Goal: Find specific page/section: Find specific page/section

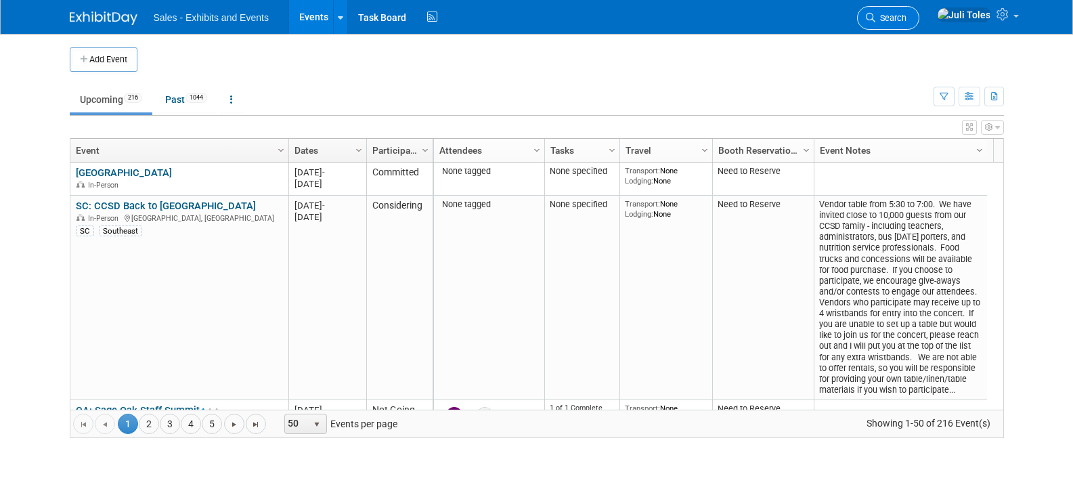
click at [906, 14] on span "Search" at bounding box center [890, 18] width 31 height 10
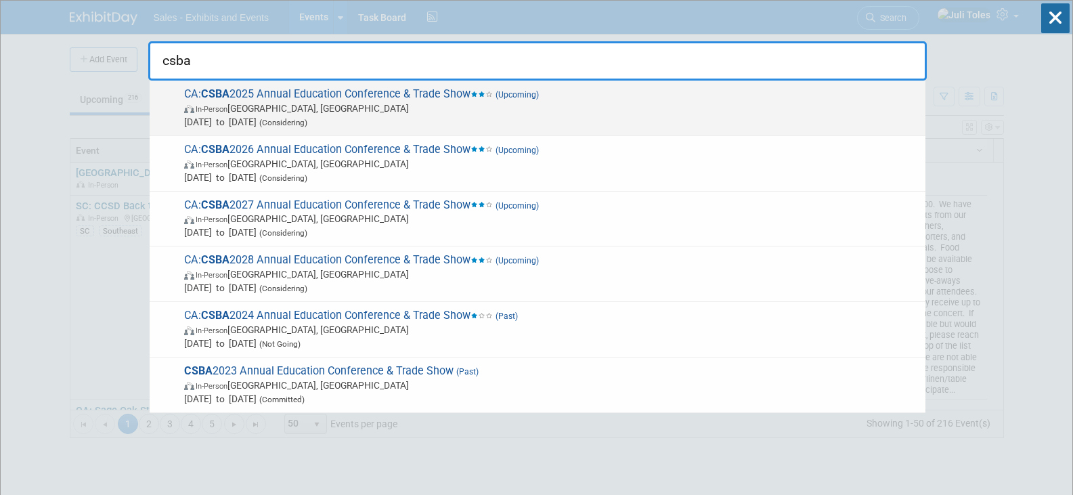
type input "csba"
click at [286, 97] on span "CA: CSBA 2025 Annual Education Conference & Trade Show (Upcoming) In-Person [GE…" at bounding box center [549, 107] width 738 height 41
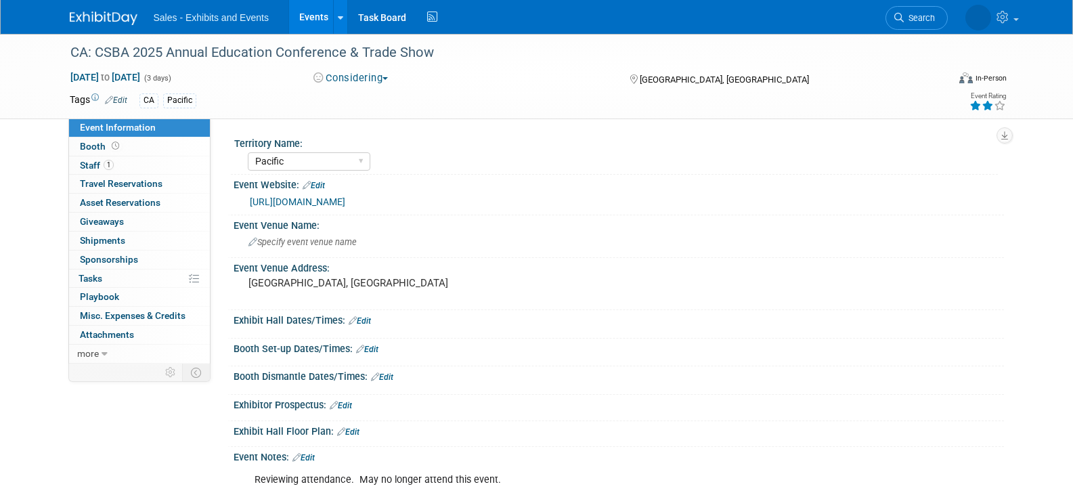
select select "Pacific"
click at [388, 78] on span "button" at bounding box center [384, 78] width 5 height 3
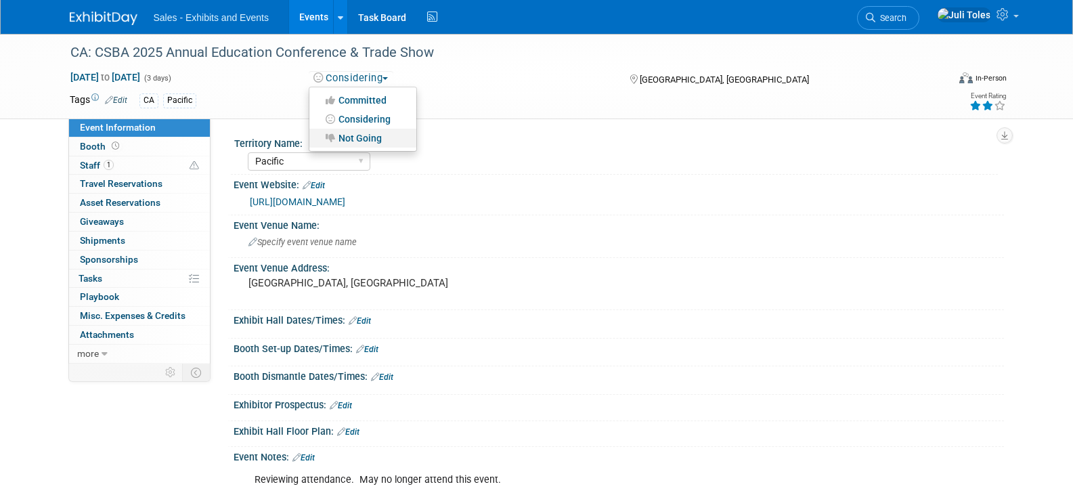
click at [370, 135] on link "Not Going" at bounding box center [362, 138] width 107 height 19
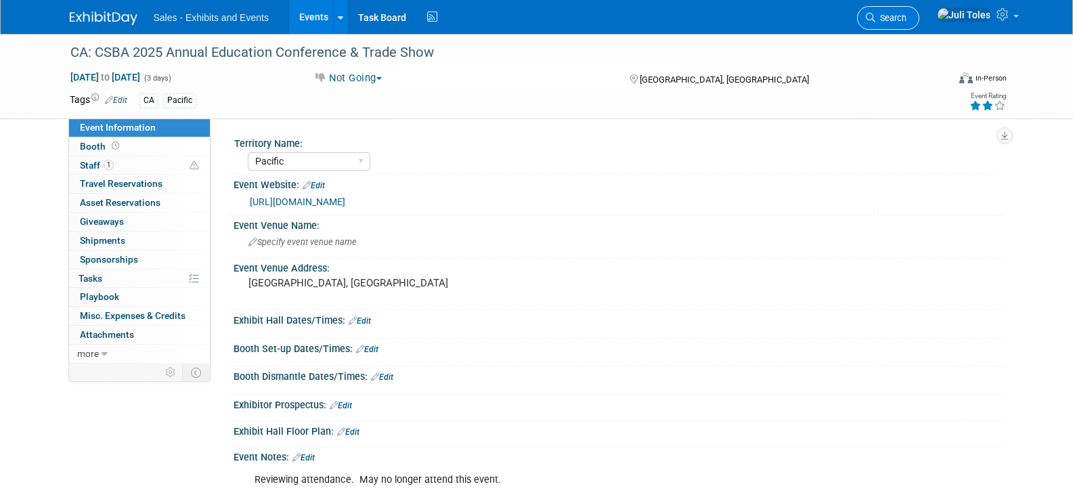
click at [910, 10] on link "Search" at bounding box center [888, 18] width 62 height 24
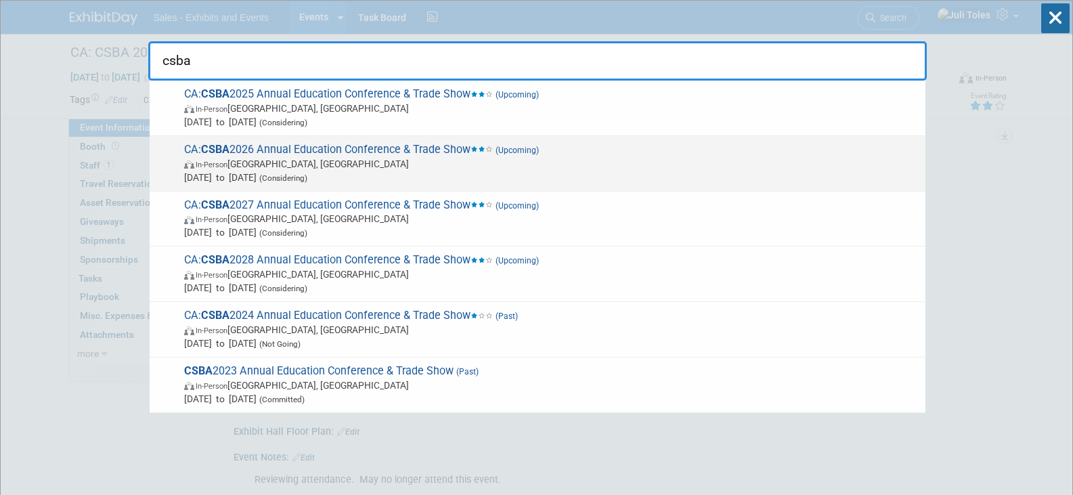
type input "csba"
click at [369, 148] on span "CA: CSBA 2026 Annual Education Conference & Trade Show (Upcoming) In-Person San…" at bounding box center [549, 163] width 738 height 41
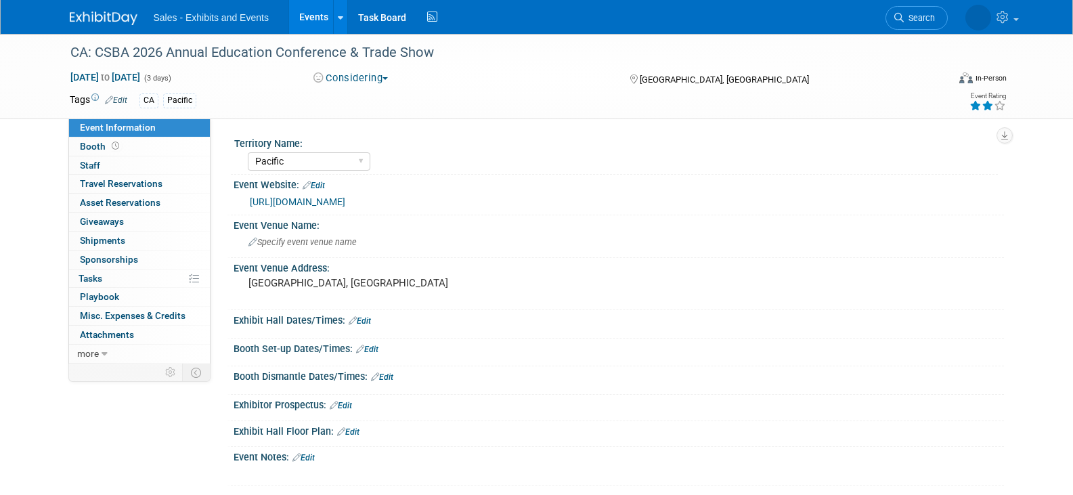
select select "Pacific"
click at [384, 81] on button "Considering" at bounding box center [351, 78] width 85 height 14
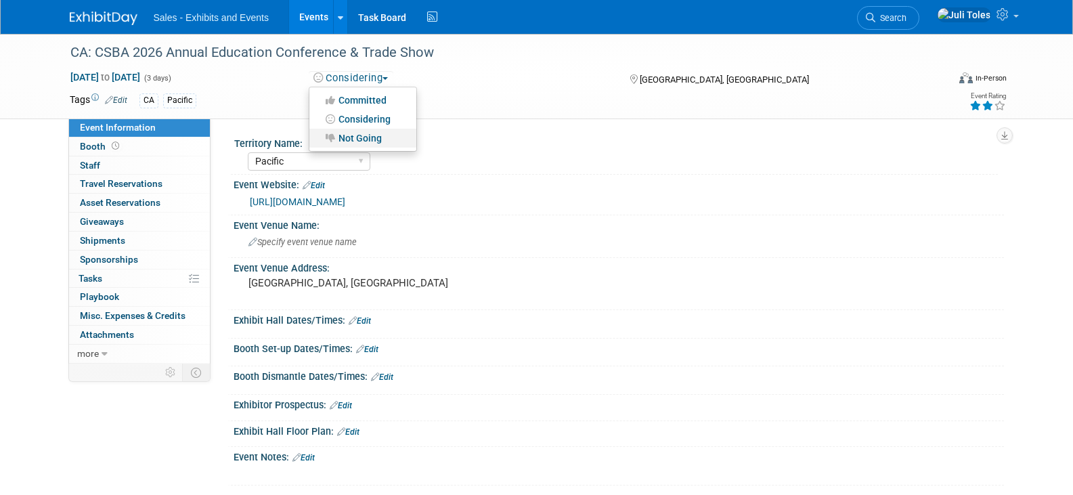
click at [359, 136] on link "Not Going" at bounding box center [362, 138] width 107 height 19
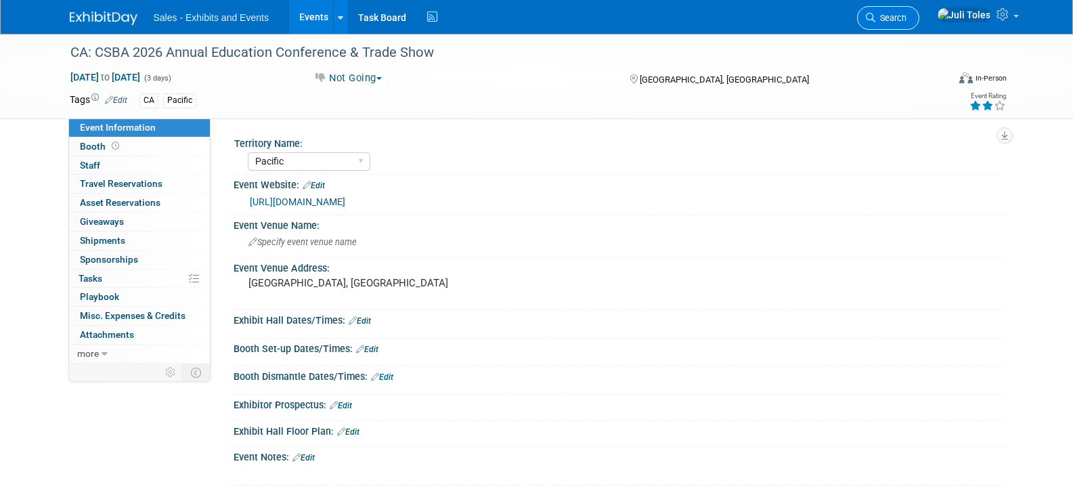
click at [905, 11] on link "Search" at bounding box center [888, 18] width 62 height 24
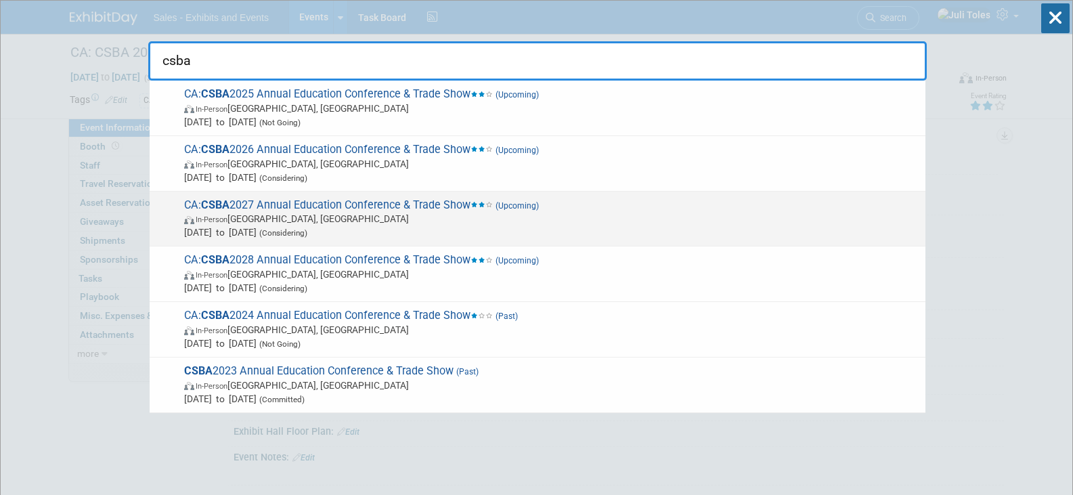
type input "csba"
click at [328, 214] on span "In-Person Sacramento, CA" at bounding box center [551, 219] width 734 height 14
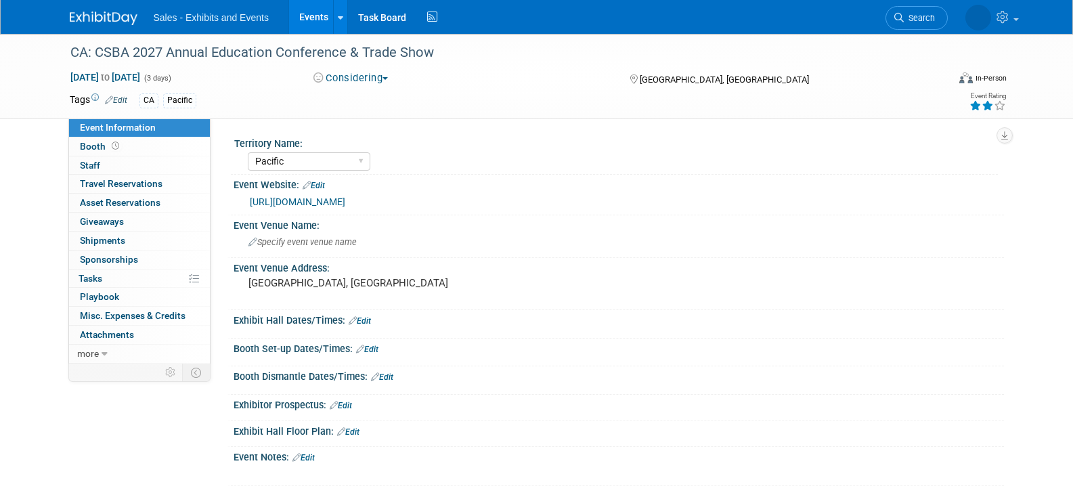
select select "Pacific"
click at [353, 80] on button "Considering" at bounding box center [351, 78] width 85 height 14
click at [341, 137] on link "Not Going" at bounding box center [362, 138] width 107 height 19
click at [906, 14] on span "Search" at bounding box center [890, 18] width 31 height 10
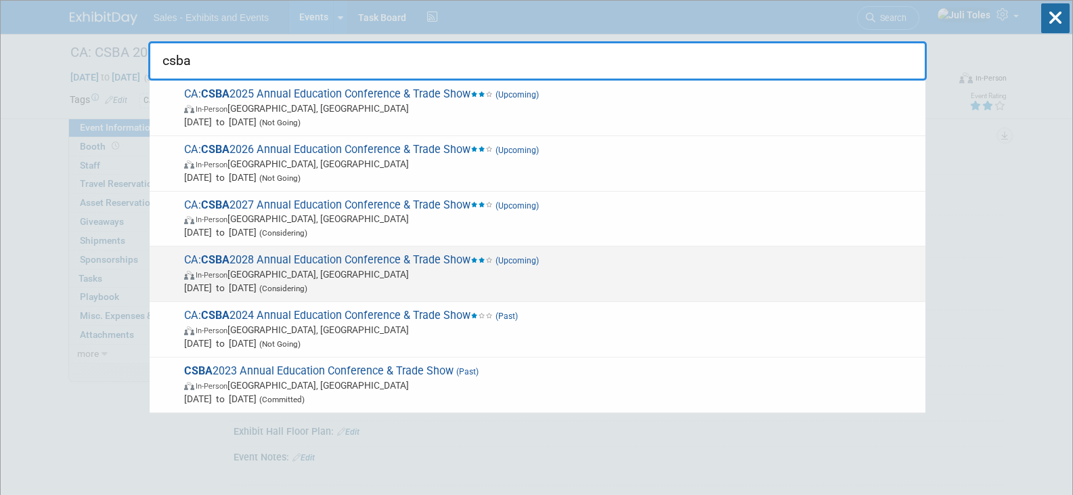
type input "csba"
click at [347, 256] on span "CA: CSBA 2028 Annual Education Conference & Trade Show (Upcoming) In-Person Ana…" at bounding box center [549, 273] width 738 height 41
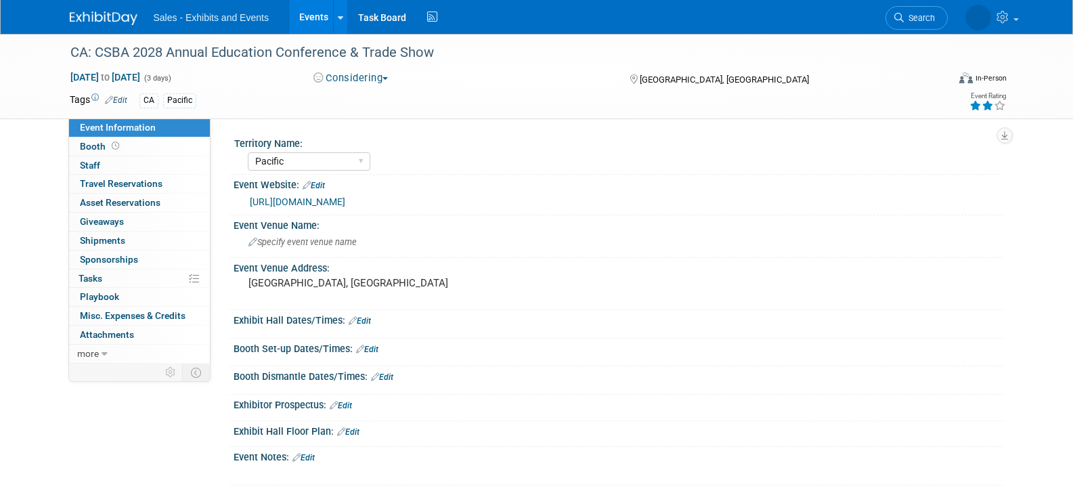
select select "Pacific"
click at [370, 74] on button "Considering" at bounding box center [351, 78] width 85 height 14
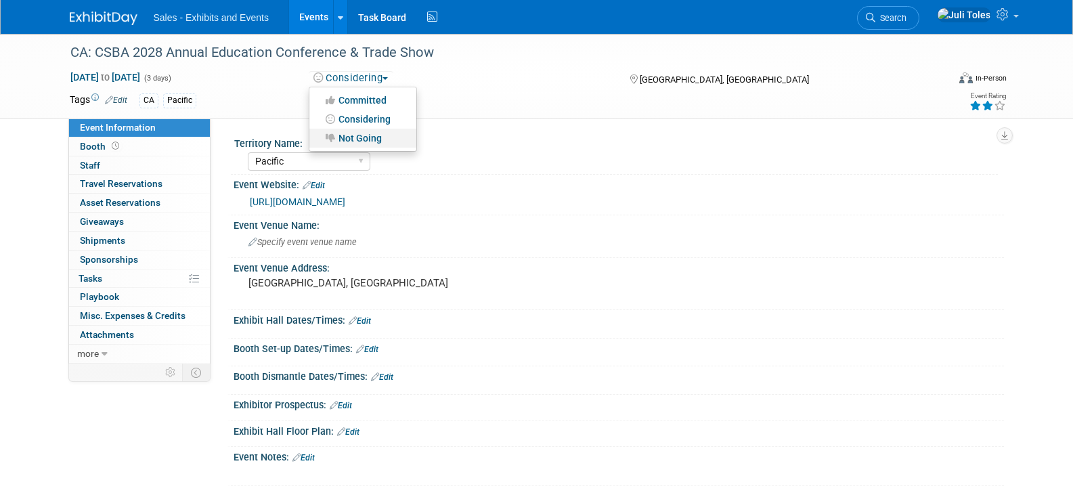
click at [347, 136] on link "Not Going" at bounding box center [362, 138] width 107 height 19
click at [82, 14] on img at bounding box center [104, 19] width 68 height 14
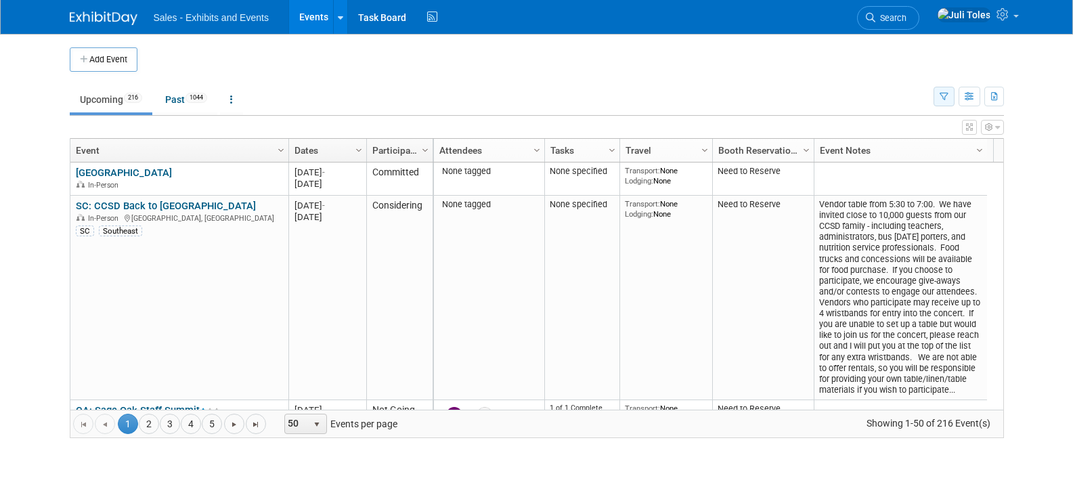
click at [941, 94] on icon "button" at bounding box center [943, 97] width 9 height 9
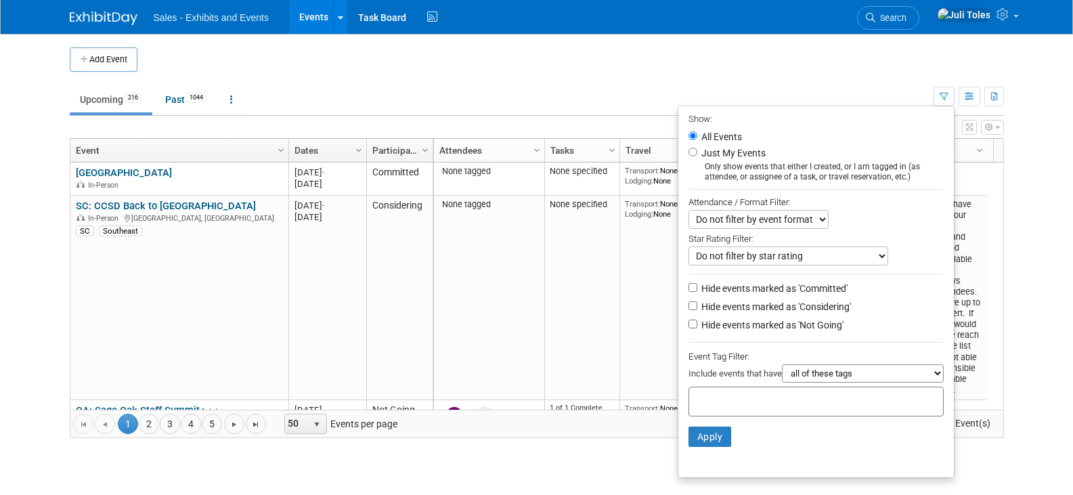
click at [709, 421] on li "Apply Clear Filters" at bounding box center [815, 436] width 275 height 41
click at [717, 410] on div at bounding box center [815, 401] width 255 height 30
type input "ca"
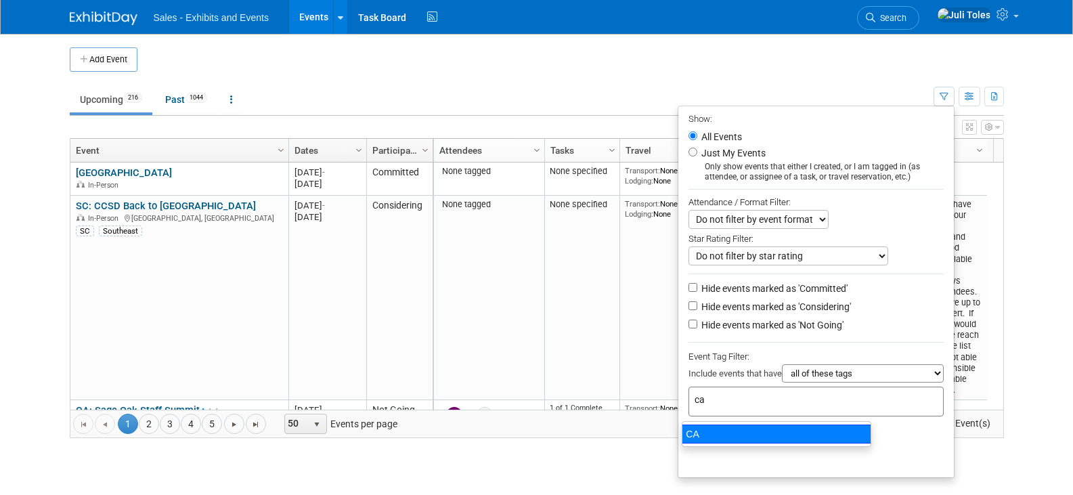
click at [702, 430] on div "CA" at bounding box center [776, 433] width 189 height 19
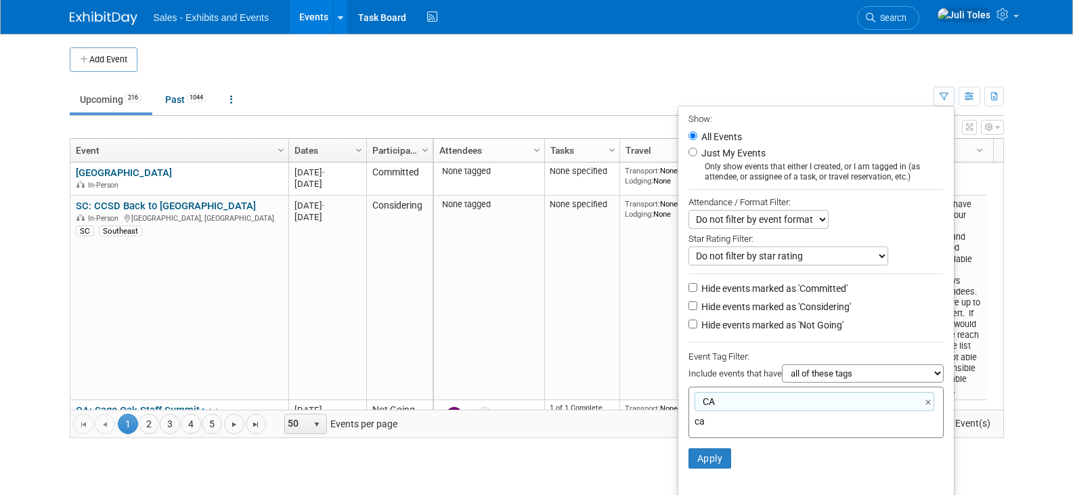
type input "CA"
click at [695, 464] on button "Apply" at bounding box center [709, 458] width 43 height 20
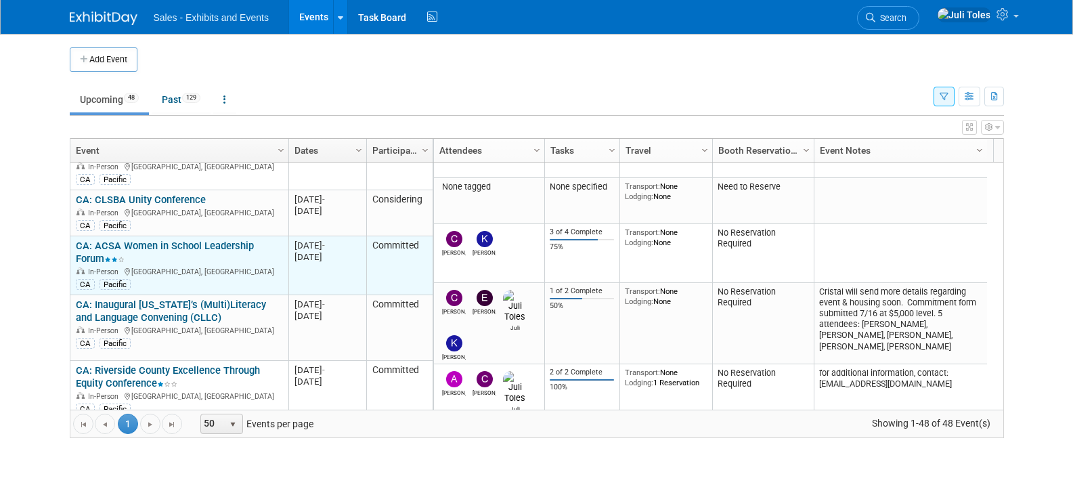
scroll to position [217, 0]
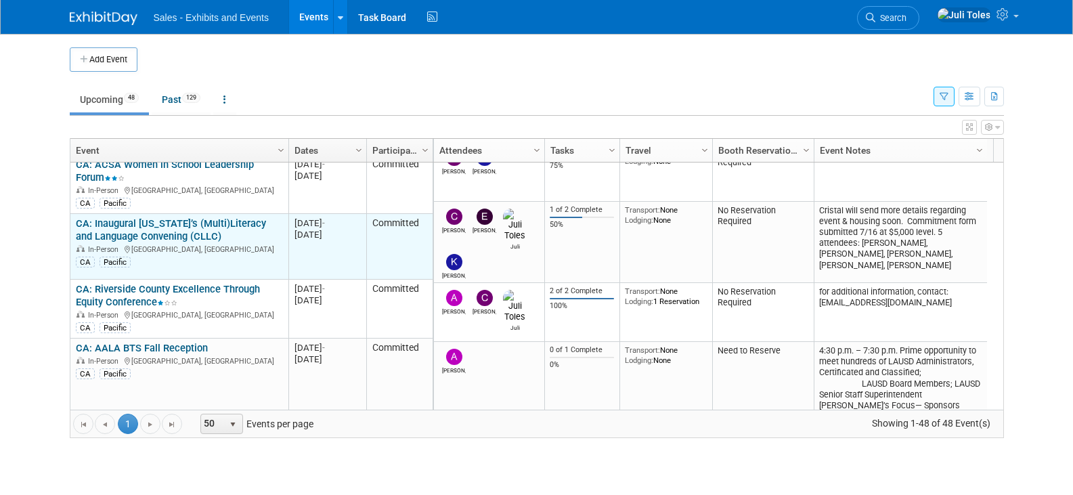
click at [130, 217] on link "CA: Inaugural [US_STATE]’s (Multi)Literacy and Language Convening (CLLC)" at bounding box center [171, 229] width 190 height 25
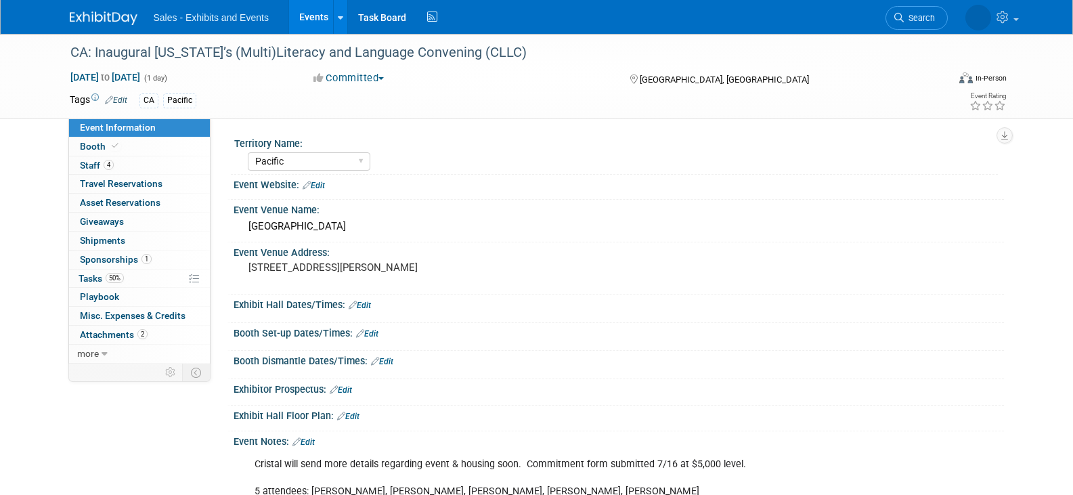
select select "Pacific"
click at [109, 15] on img at bounding box center [104, 19] width 68 height 14
